Goal: Browse casually

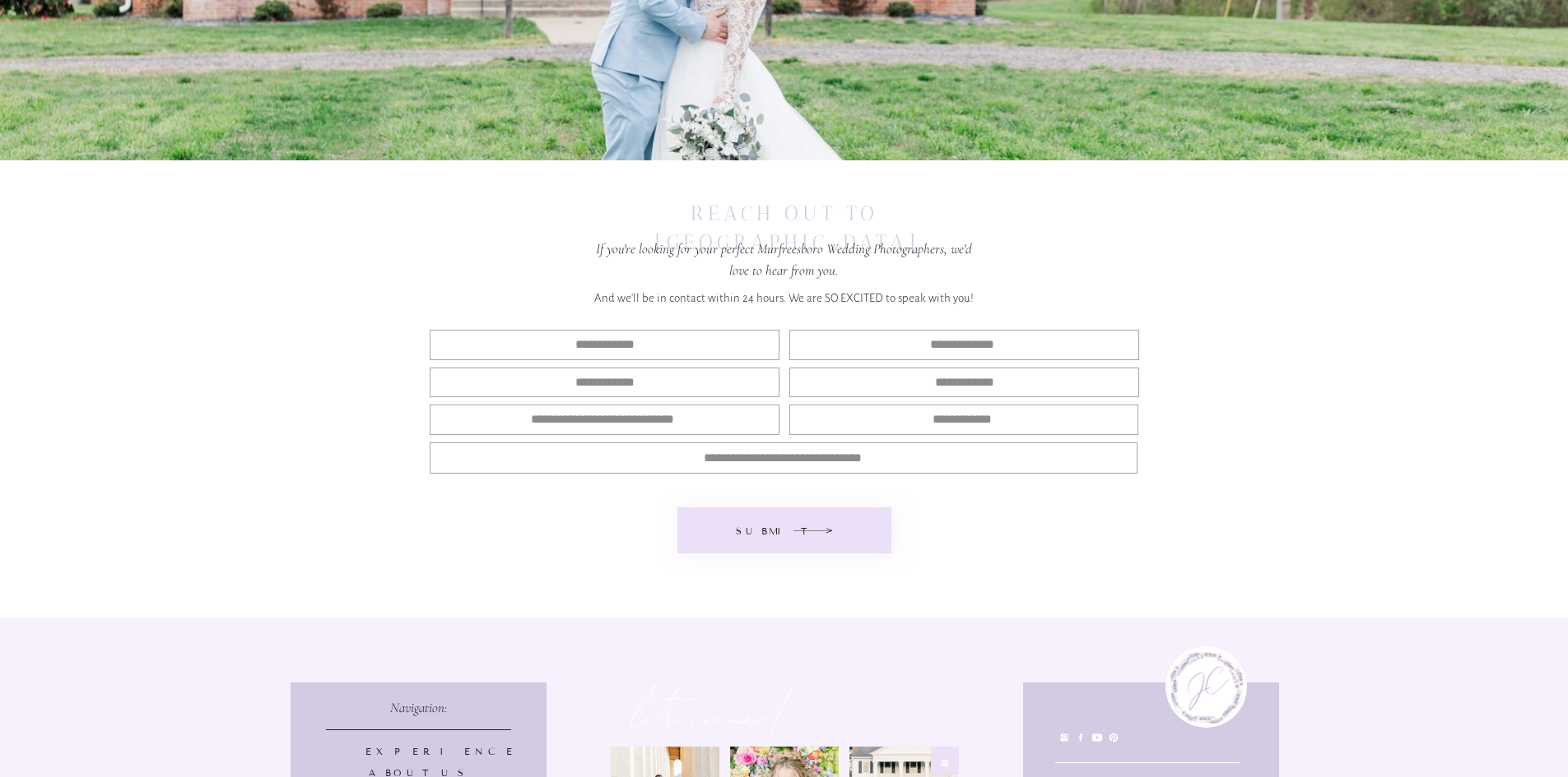
scroll to position [6220, 0]
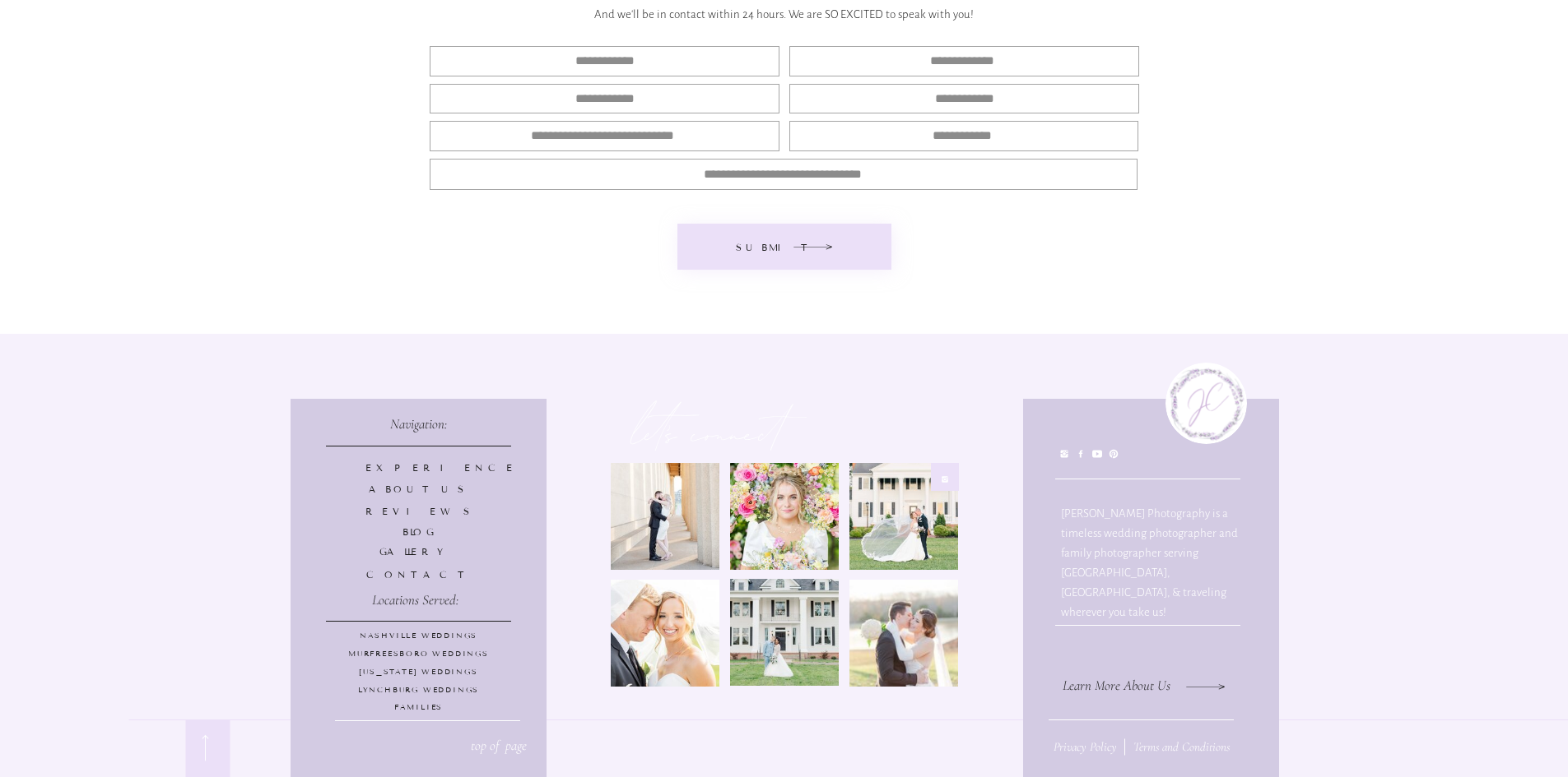
click at [684, 501] on div at bounding box center [664, 516] width 109 height 107
click at [897, 527] on div at bounding box center [903, 516] width 109 height 107
click at [415, 551] on p "gallery" at bounding box center [418, 552] width 106 height 14
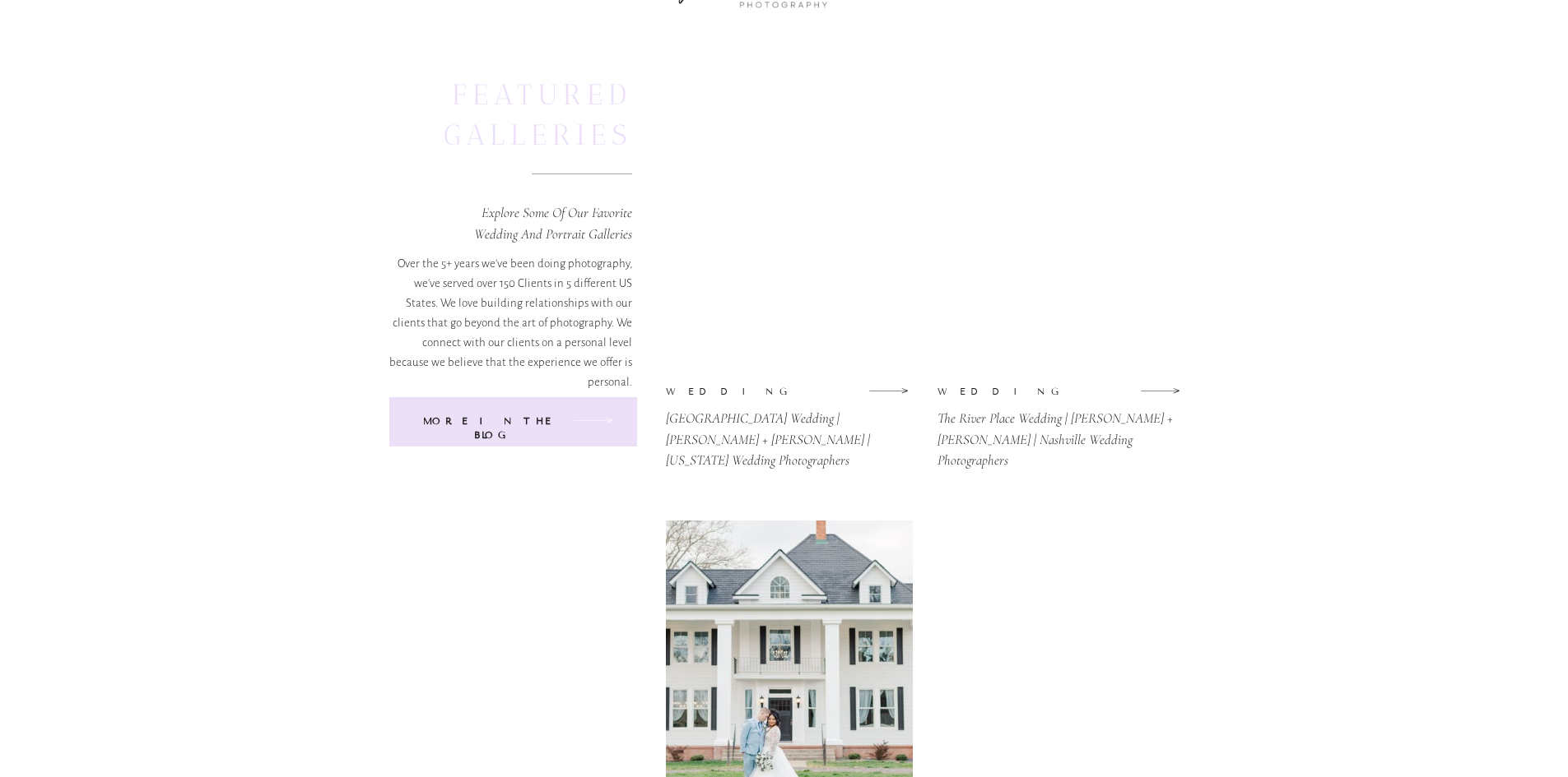
scroll to position [247, 0]
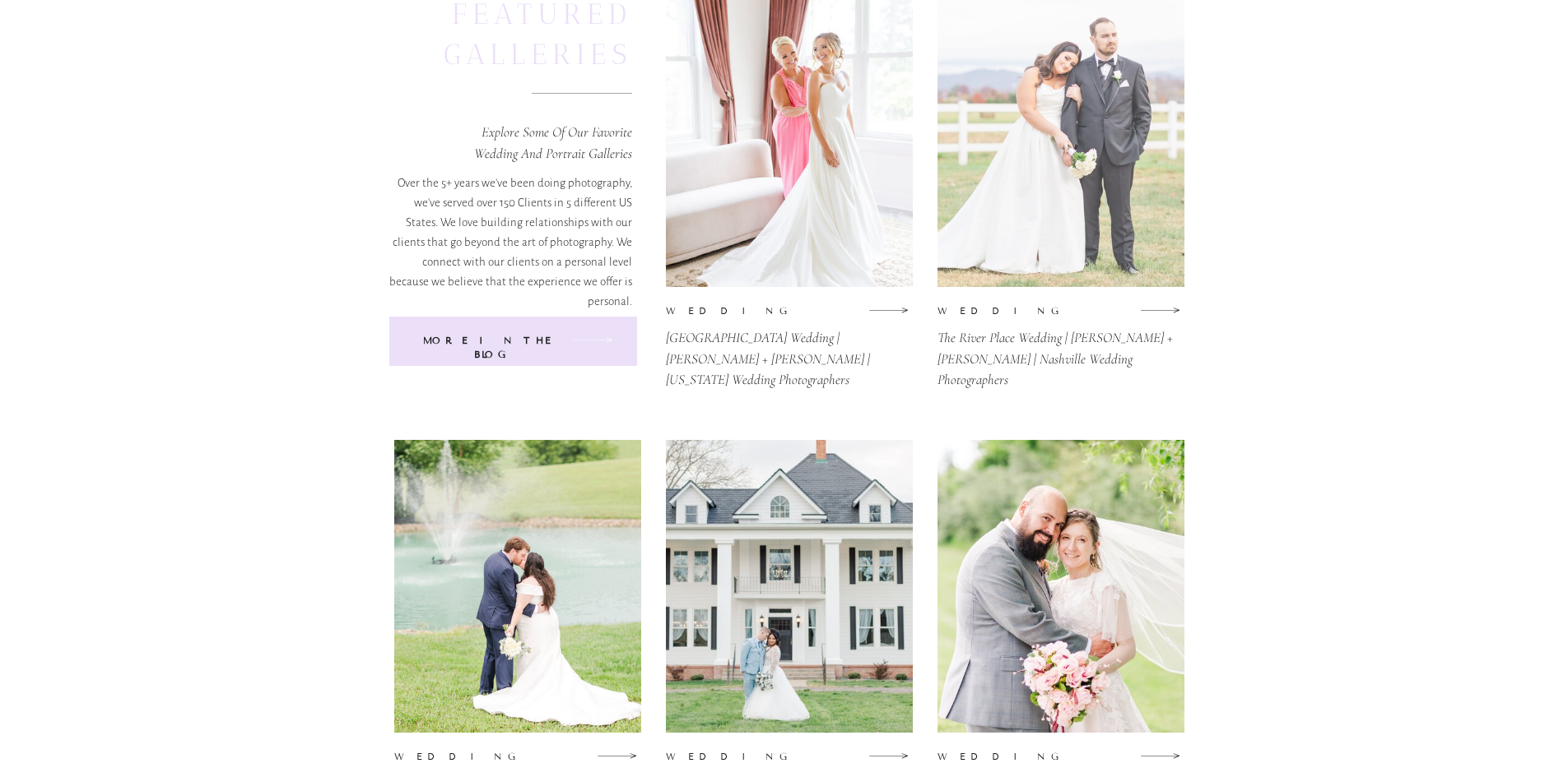
click at [1056, 200] on div at bounding box center [1061, 140] width 247 height 293
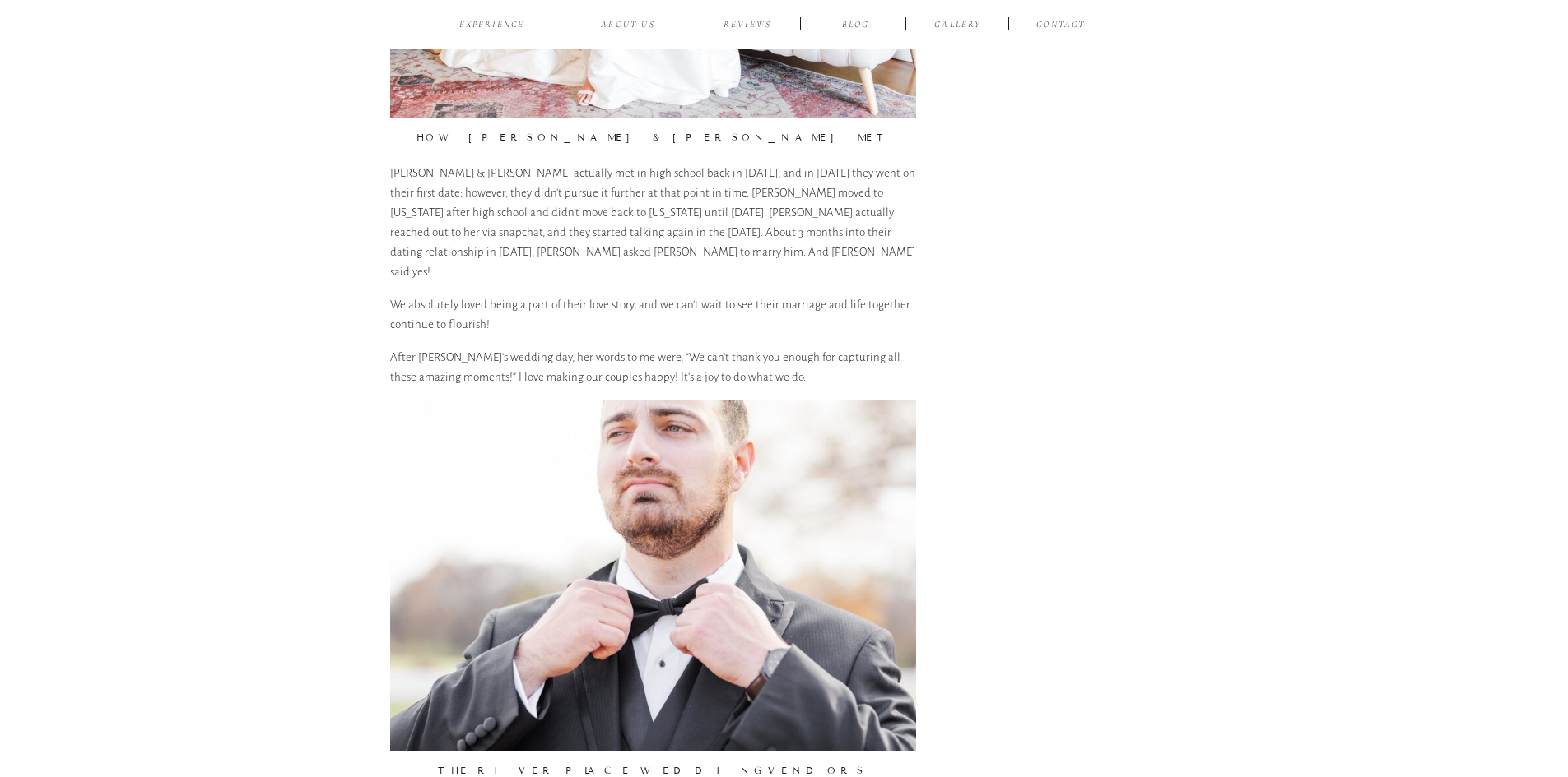
scroll to position [2303, 0]
